Goal: Information Seeking & Learning: Learn about a topic

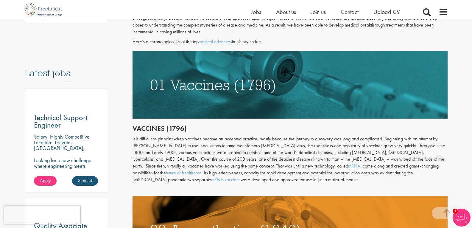
scroll to position [268, 0]
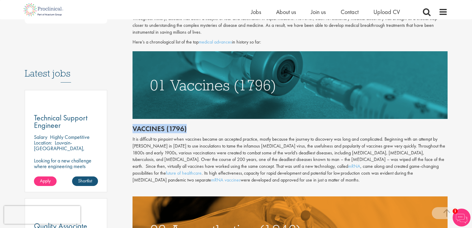
drag, startPoint x: 133, startPoint y: 129, endPoint x: 191, endPoint y: 128, distance: 58.7
click at [191, 128] on h2 "Vaccines (1796)" at bounding box center [290, 129] width 315 height 8
copy h2 "Vaccines (1796)"
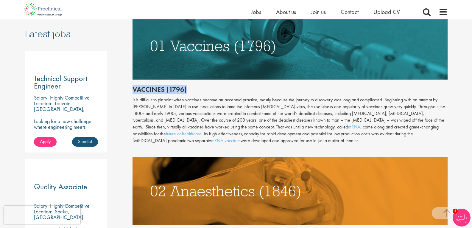
scroll to position [387, 0]
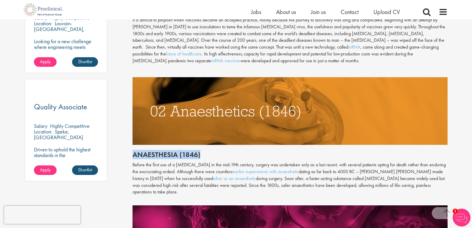
drag, startPoint x: 134, startPoint y: 154, endPoint x: 202, endPoint y: 153, distance: 67.7
click at [202, 154] on h2 "Anaesthesia (1846)" at bounding box center [290, 155] width 315 height 8
copy h2 "Anaesthesia (1846)"
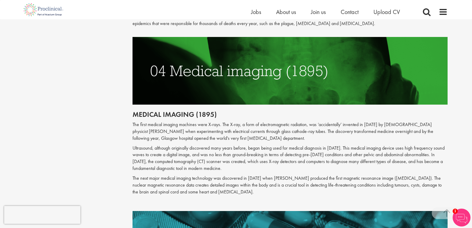
scroll to position [685, 0]
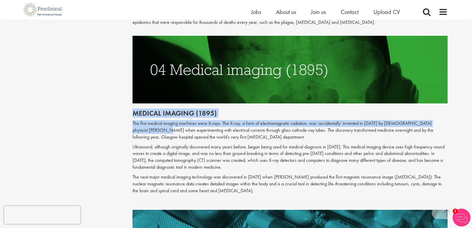
drag, startPoint x: 133, startPoint y: 108, endPoint x: 165, endPoint y: 123, distance: 35.3
copy div "Medical imaging (1895) The first medical imaging machines were X-rays. The X-ra…"
